Goal: Find specific page/section: Find specific page/section

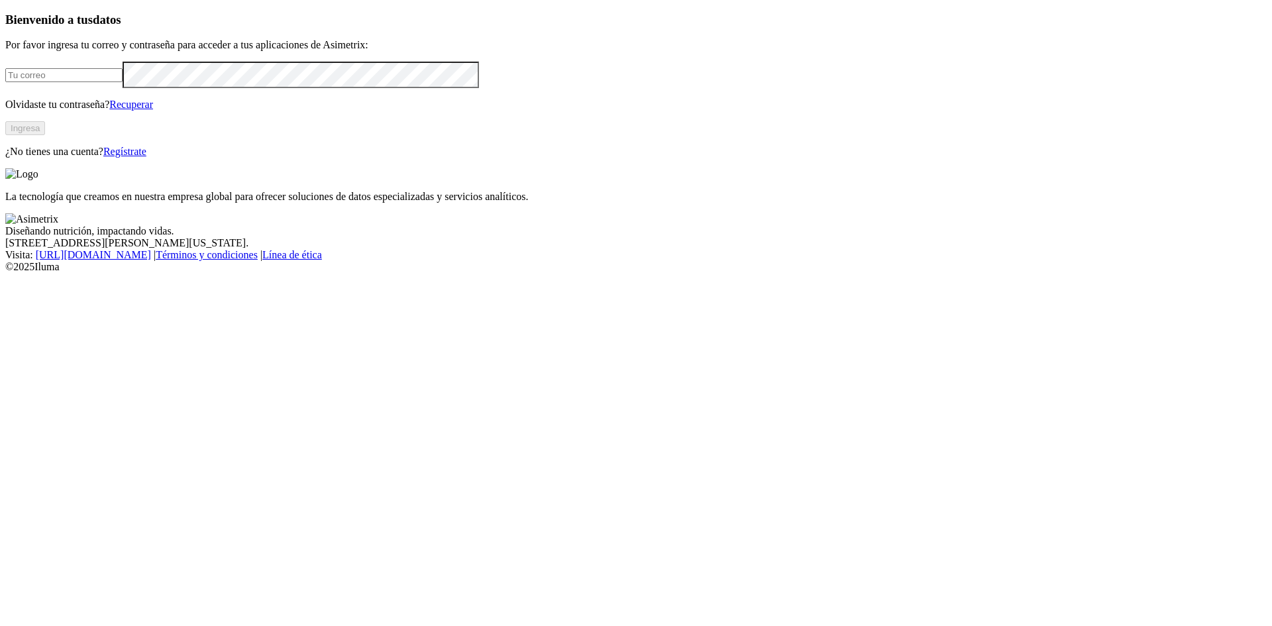
click at [123, 82] on input "email" at bounding box center [63, 75] width 117 height 14
click at [5, 273] on com-1password-button at bounding box center [5, 273] width 0 height 0
type input "[PERSON_NAME][EMAIL_ADDRESS][PERSON_NAME][DOMAIN_NAME]"
click at [45, 135] on button "Ingresa" at bounding box center [25, 128] width 40 height 14
click at [467, 156] on div "Bienvenido a tus datos Por favor ingresa tu correo y contraseña para acceder a …" at bounding box center [635, 84] width 1261 height 143
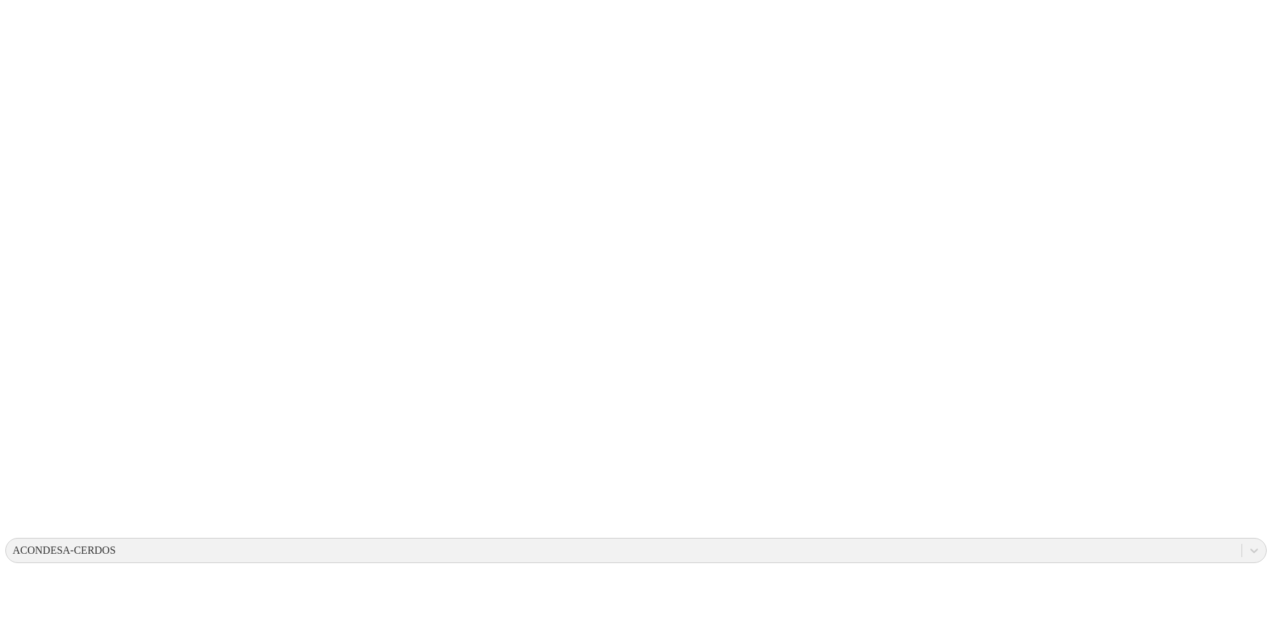
drag, startPoint x: 876, startPoint y: 72, endPoint x: 960, endPoint y: 30, distance: 94.8
click at [116, 544] on div "ACONDESA-CERDOS" at bounding box center [64, 550] width 103 height 12
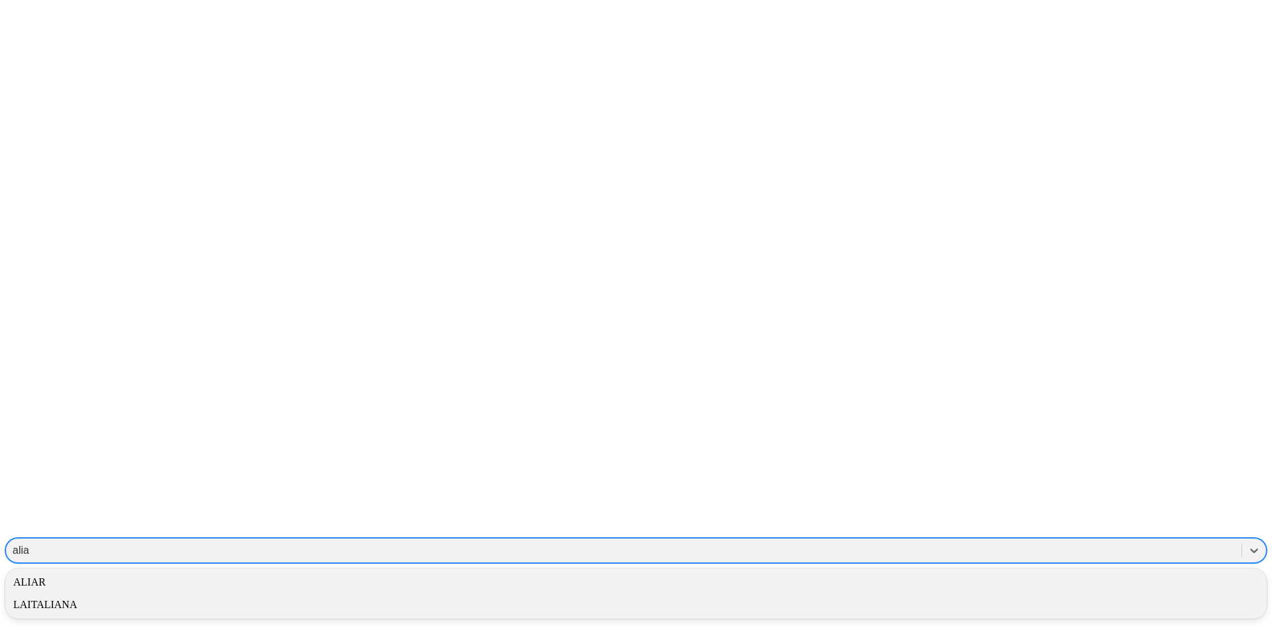
type input "aliar"
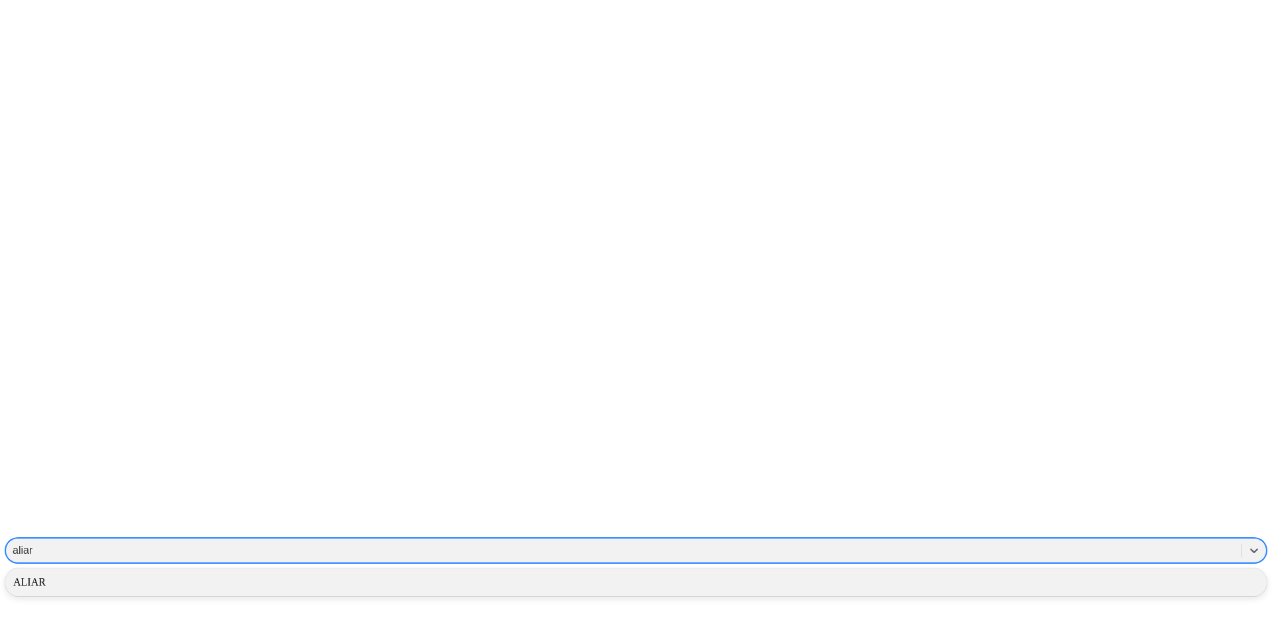
click at [1030, 571] on div "ALIAR" at bounding box center [635, 582] width 1261 height 23
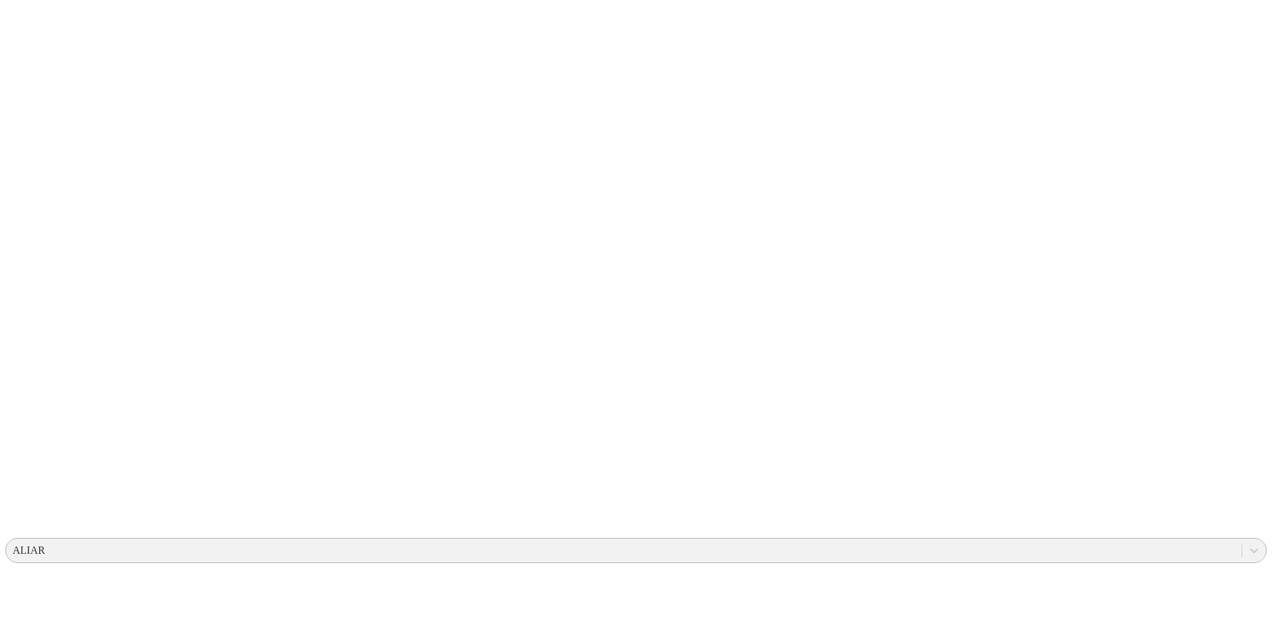
click at [40, 28] on icon at bounding box center [25, 270] width 41 height 530
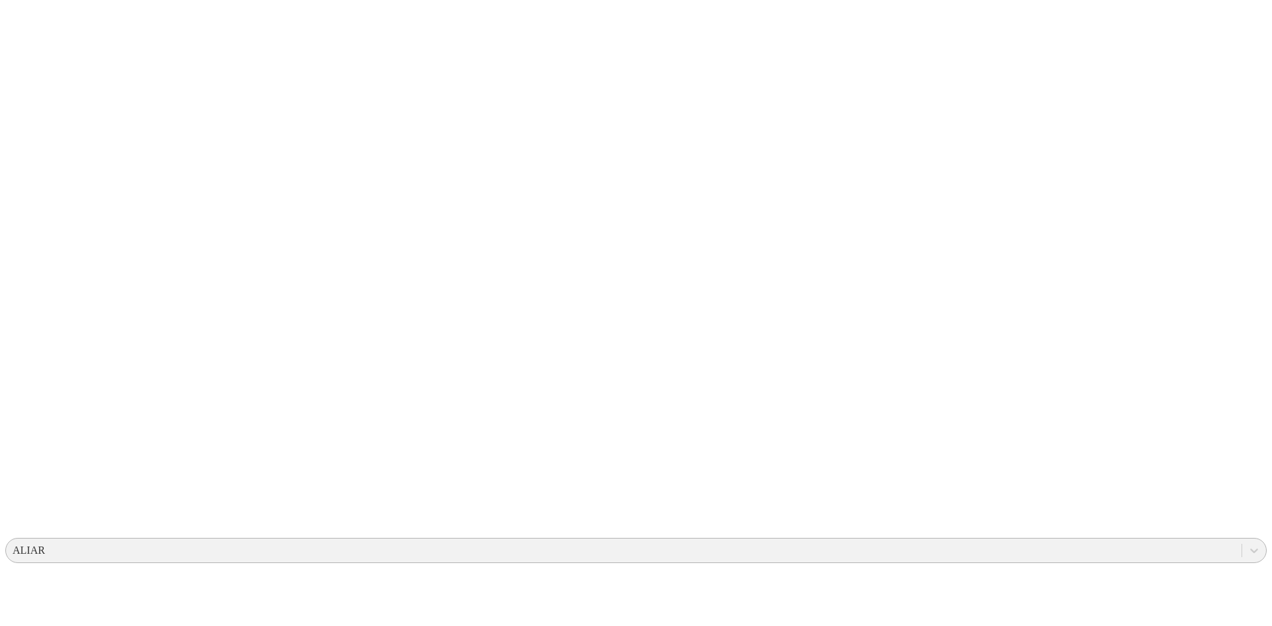
click at [39, 26] on icon at bounding box center [25, 270] width 41 height 530
drag, startPoint x: 520, startPoint y: 325, endPoint x: 427, endPoint y: 293, distance: 98.4
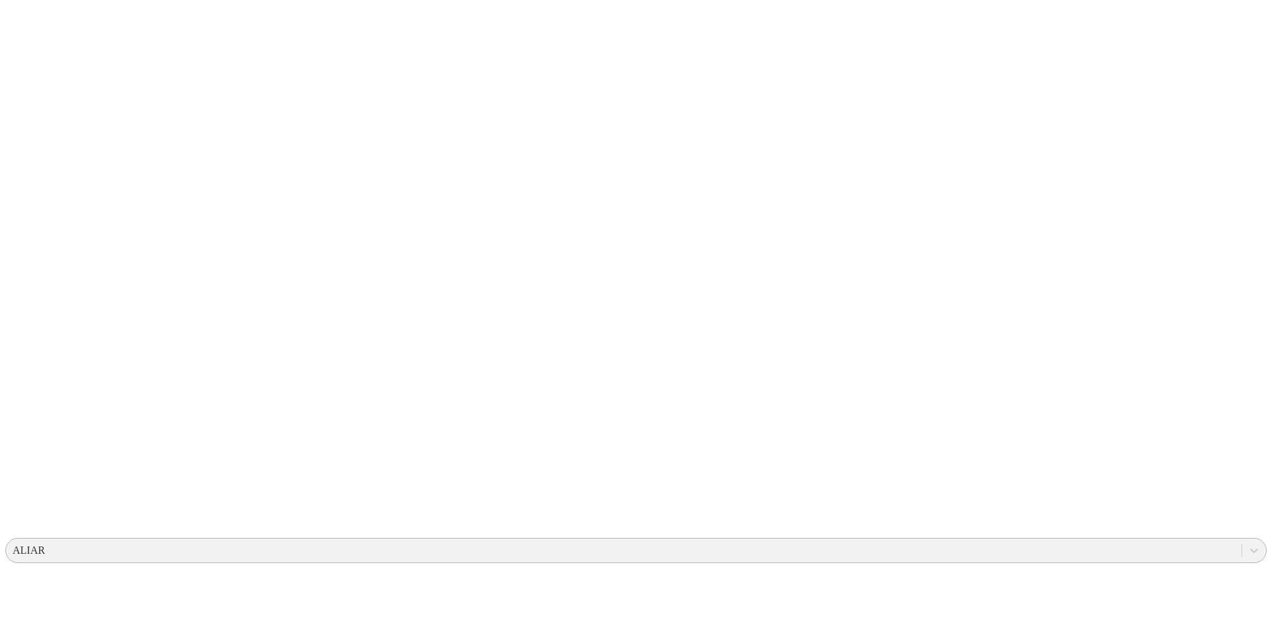
click at [32, 25] on icon at bounding box center [25, 270] width 41 height 530
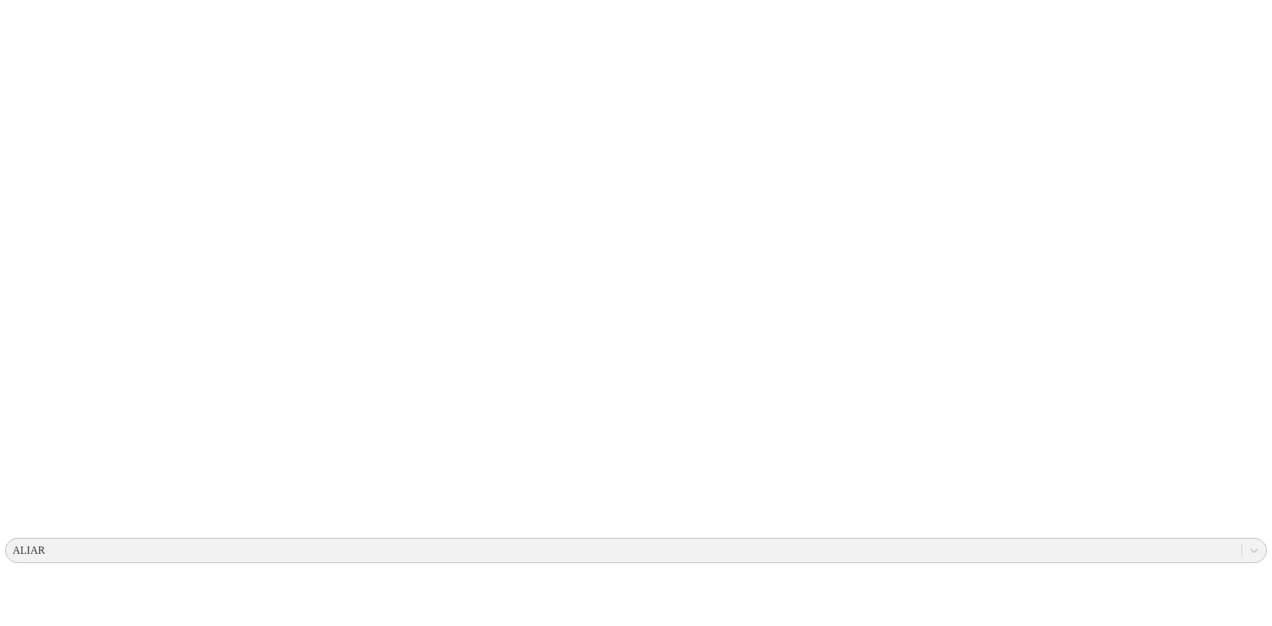
click at [32, 21] on icon at bounding box center [25, 270] width 41 height 530
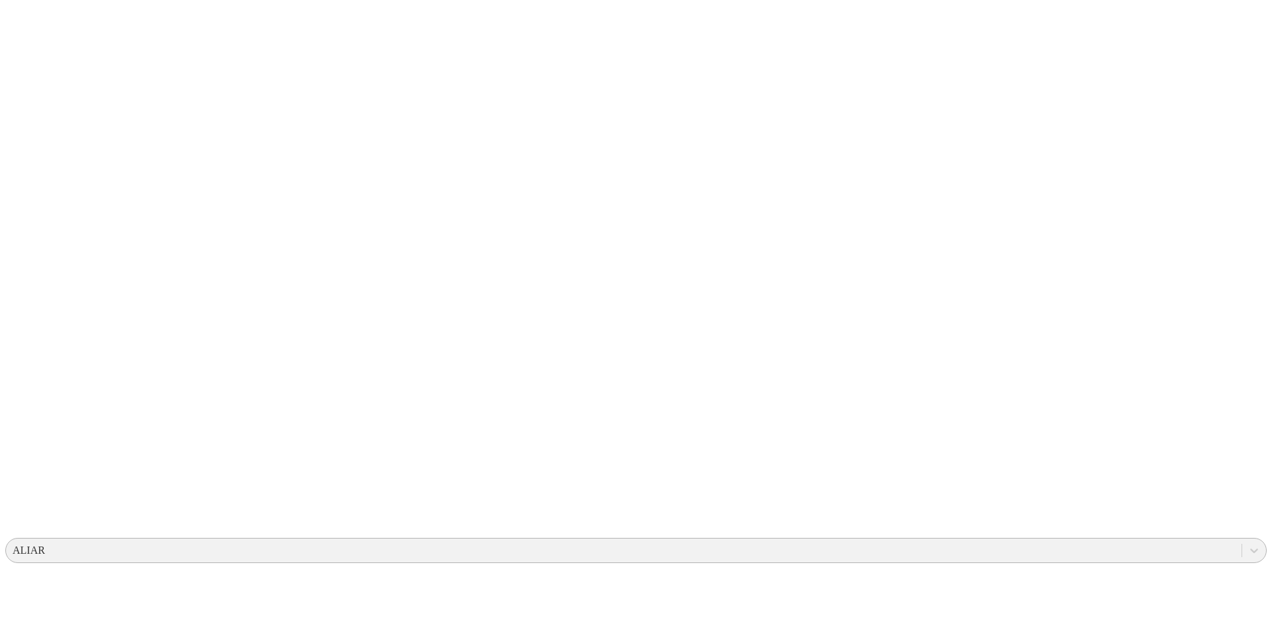
click at [26, 23] on icon at bounding box center [25, 270] width 41 height 530
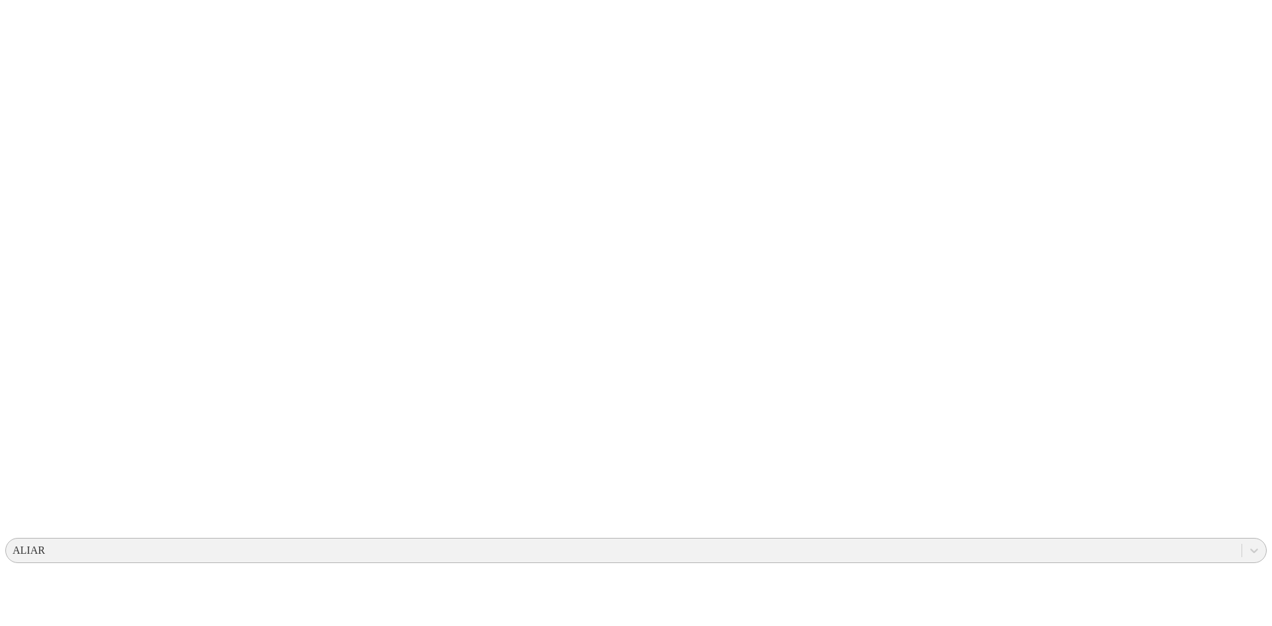
click at [25, 250] on icon at bounding box center [25, 270] width 41 height 41
